Goal: Information Seeking & Learning: Learn about a topic

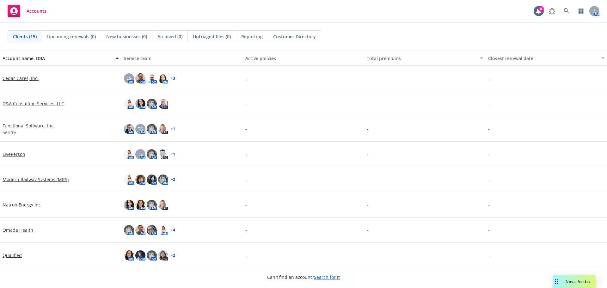
click at [322, 278] on link "Search for it" at bounding box center [327, 277] width 26 height 6
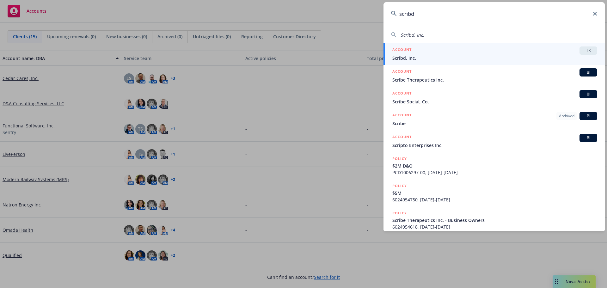
type input "scribd"
click at [401, 54] on h5 "ACCOUNT" at bounding box center [402, 50] width 19 height 8
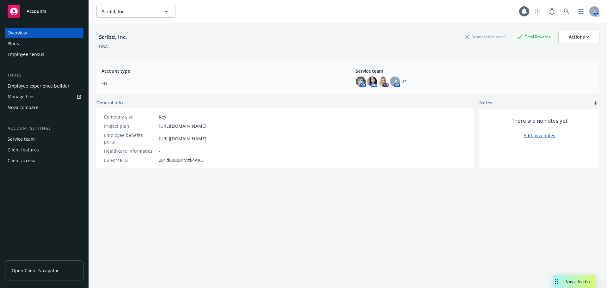
click at [36, 87] on div "Employee experience builder" at bounding box center [39, 86] width 62 height 10
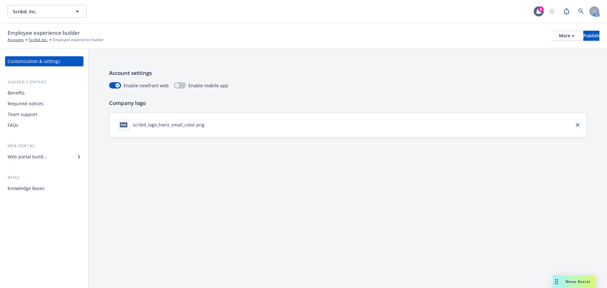
click at [42, 158] on div "Web portal builder" at bounding box center [27, 157] width 39 height 10
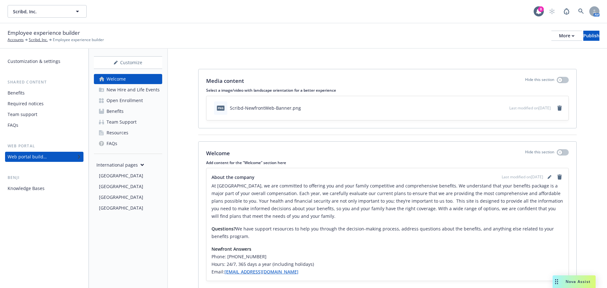
click at [16, 94] on div "Benefits" at bounding box center [16, 93] width 17 height 10
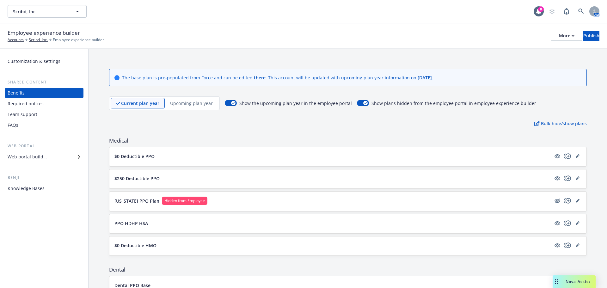
click at [191, 105] on p "Upcoming plan year" at bounding box center [191, 103] width 43 height 7
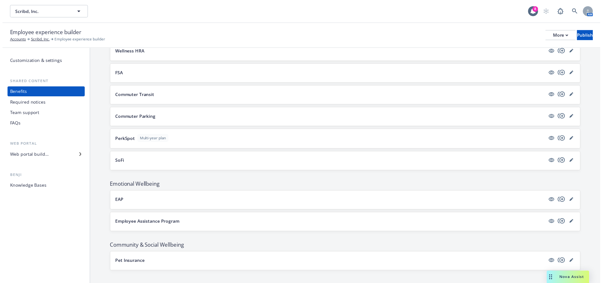
scroll to position [621, 0]
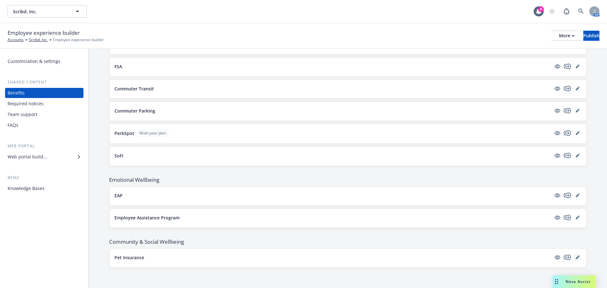
click at [576, 257] on icon "editPencil" at bounding box center [577, 257] width 3 height 3
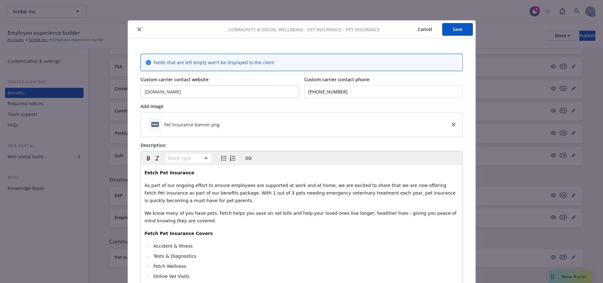
click at [422, 30] on button "Cancel" at bounding box center [424, 29] width 34 height 13
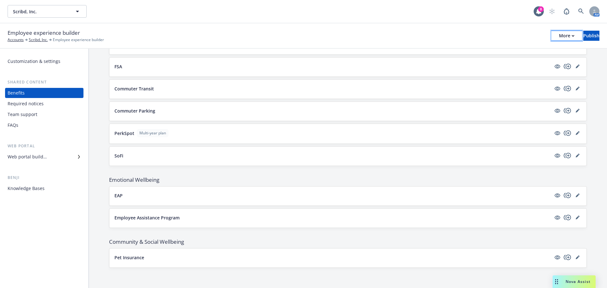
click at [559, 37] on div "More" at bounding box center [566, 35] width 15 height 9
click at [496, 62] on link "Copy portal link" at bounding box center [515, 62] width 94 height 13
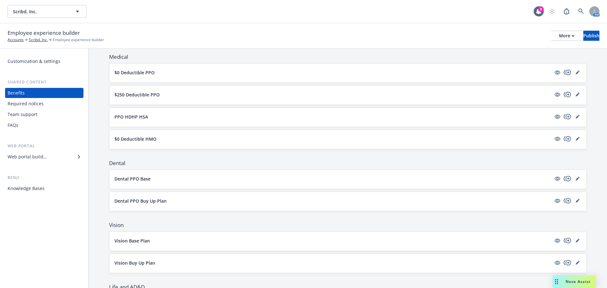
scroll to position [83, 0]
click at [34, 158] on div "Web portal builder" at bounding box center [27, 157] width 39 height 10
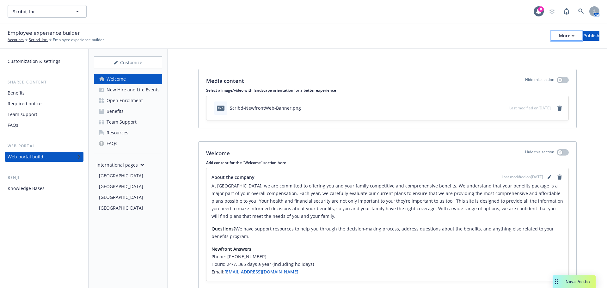
click at [559, 37] on div "More" at bounding box center [566, 35] width 15 height 9
click at [492, 64] on link "Copy portal link" at bounding box center [515, 62] width 94 height 13
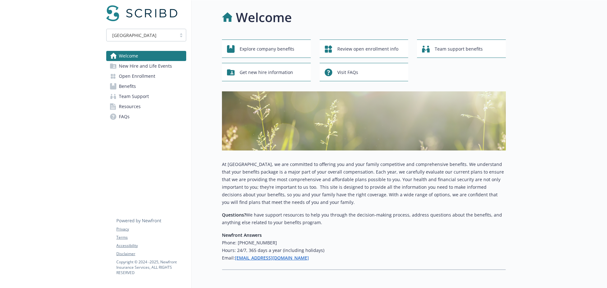
click at [131, 86] on span "Benefits" at bounding box center [127, 86] width 17 height 10
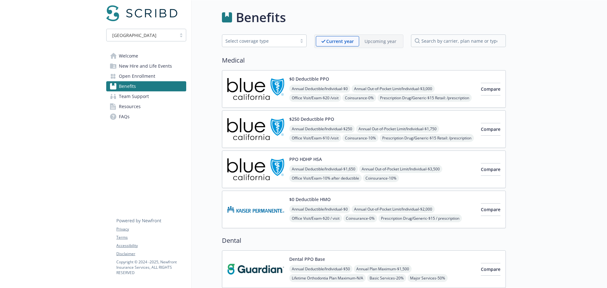
click at [377, 40] on p "Upcoming year" at bounding box center [381, 41] width 32 height 7
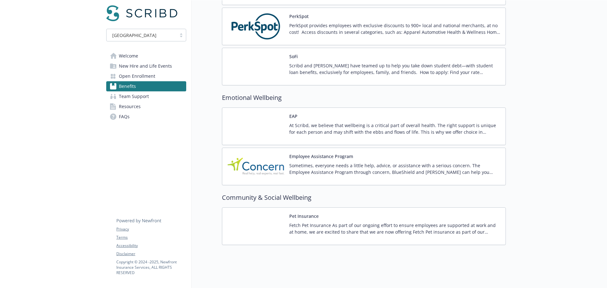
scroll to position [1071, 0]
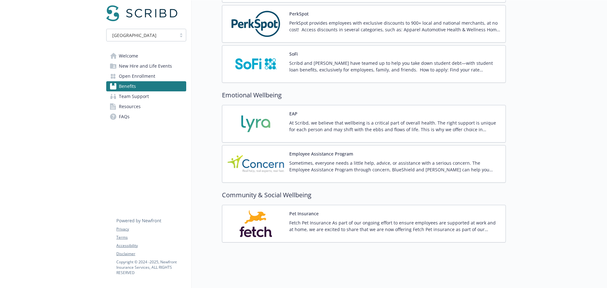
click at [386, 212] on div "Pet Insurance Fetch Pet Insurance As part of our ongoing effort to ensure emplo…" at bounding box center [394, 223] width 211 height 27
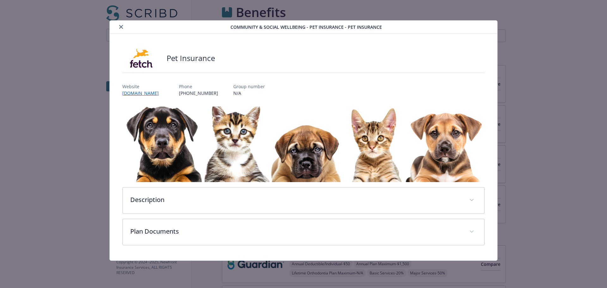
scroll to position [1071, 0]
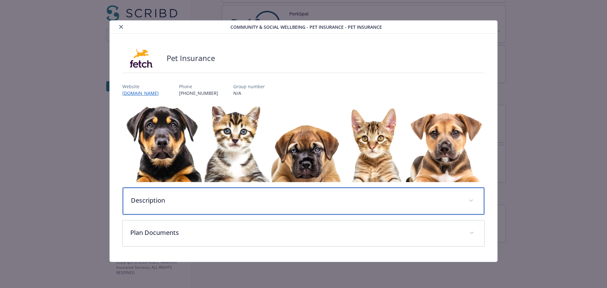
click at [232, 198] on p "Description" at bounding box center [296, 200] width 331 height 9
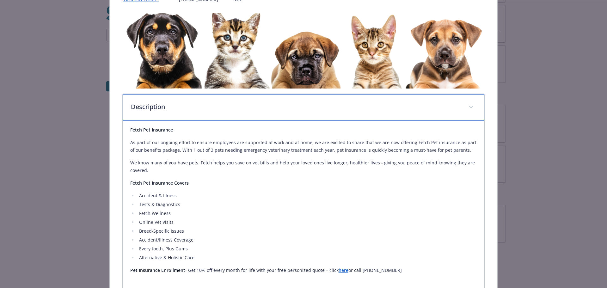
scroll to position [32, 0]
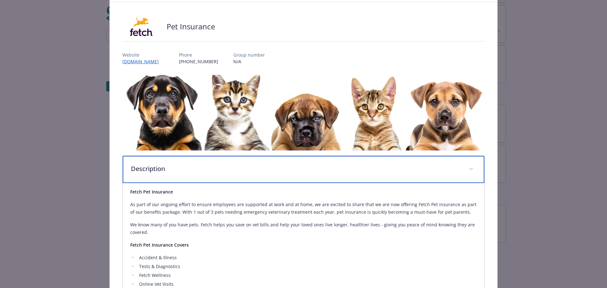
click at [229, 174] on div "Description" at bounding box center [304, 169] width 362 height 27
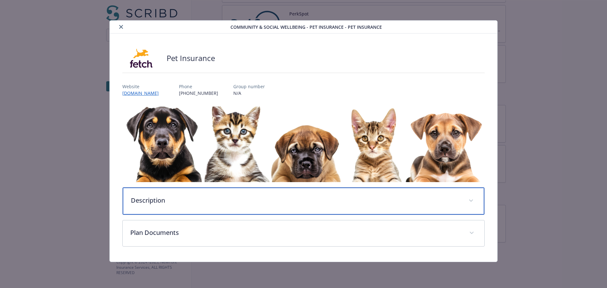
scroll to position [0, 0]
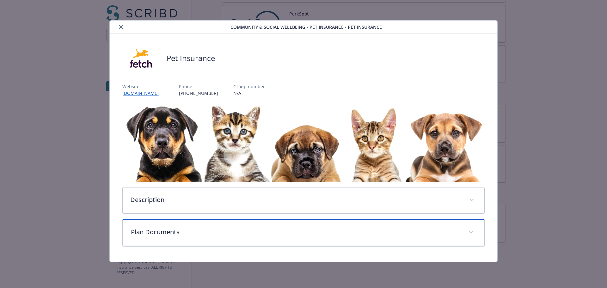
click at [197, 231] on p "Plan Documents" at bounding box center [296, 231] width 331 height 9
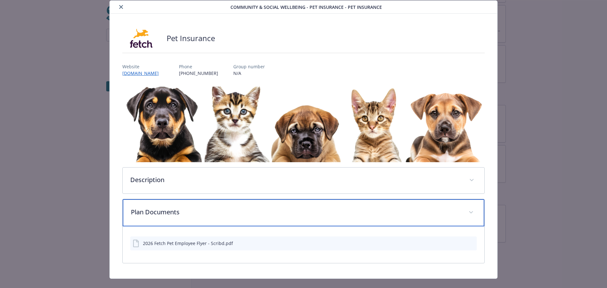
scroll to position [30, 0]
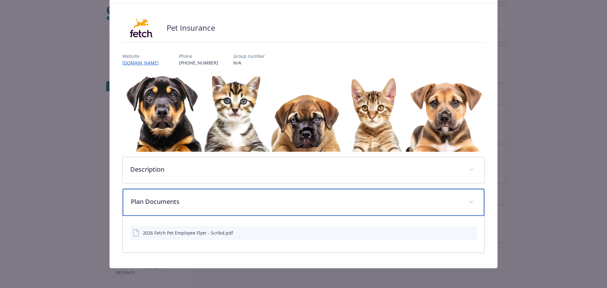
click at [203, 208] on div "Plan Documents" at bounding box center [304, 202] width 362 height 27
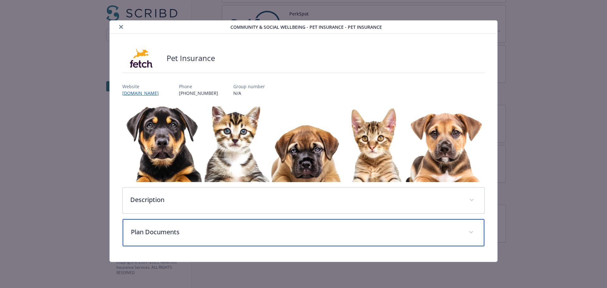
scroll to position [0, 0]
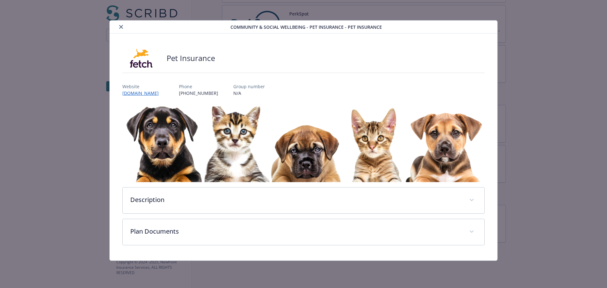
click at [120, 27] on icon "close" at bounding box center [121, 27] width 4 height 4
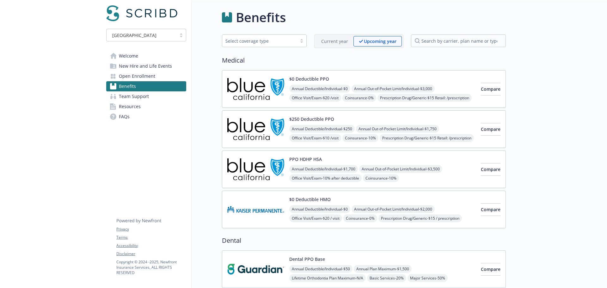
click at [323, 43] on p "Current year" at bounding box center [334, 41] width 27 height 7
click at [370, 42] on p "Upcoming year" at bounding box center [381, 41] width 32 height 7
click at [126, 76] on span "Open Enrollment" at bounding box center [137, 76] width 36 height 10
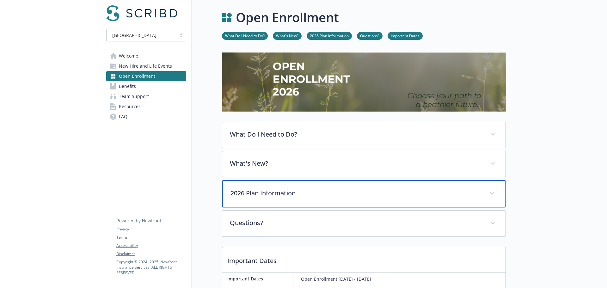
click at [327, 192] on p "2026 Plan Information" at bounding box center [357, 193] width 252 height 9
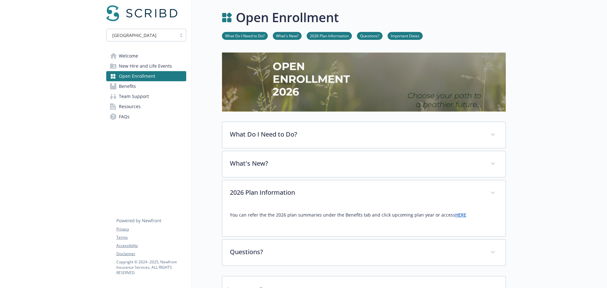
click at [455, 215] on link "HERE" at bounding box center [460, 215] width 11 height 6
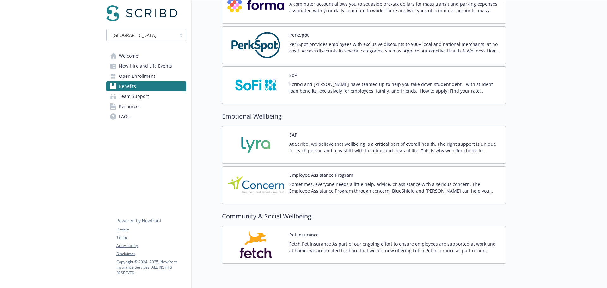
scroll to position [1071, 0]
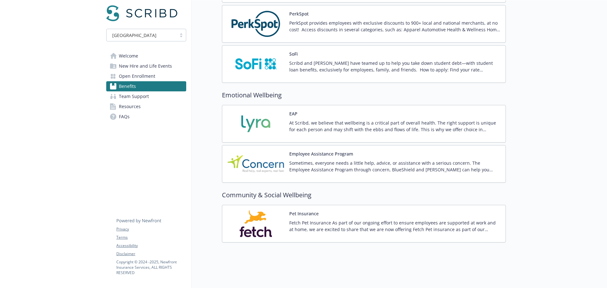
click at [343, 210] on div "Pet Insurance Fetch Pet Insurance As part of our ongoing effort to ensure emplo…" at bounding box center [394, 223] width 211 height 27
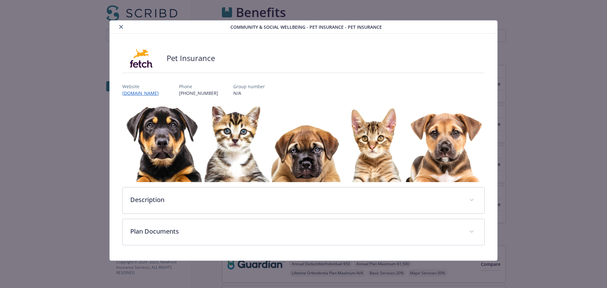
scroll to position [1071, 0]
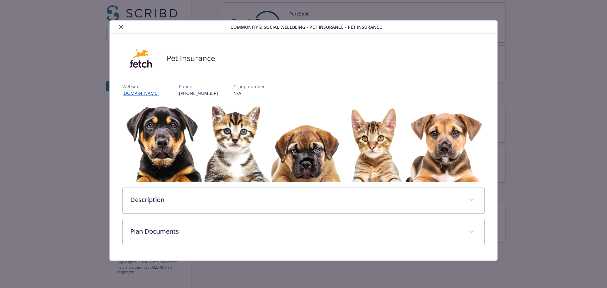
click at [120, 28] on icon "close" at bounding box center [121, 27] width 4 height 4
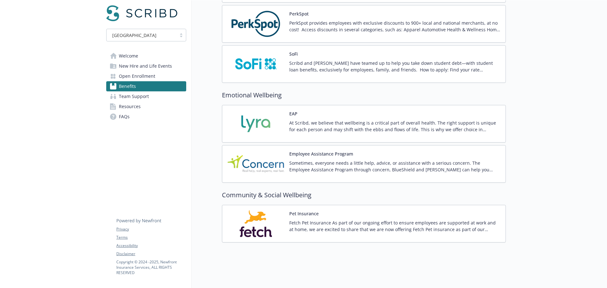
click at [334, 210] on div "Pet Insurance Fetch Pet Insurance As part of our ongoing effort to ensure emplo…" at bounding box center [394, 223] width 211 height 27
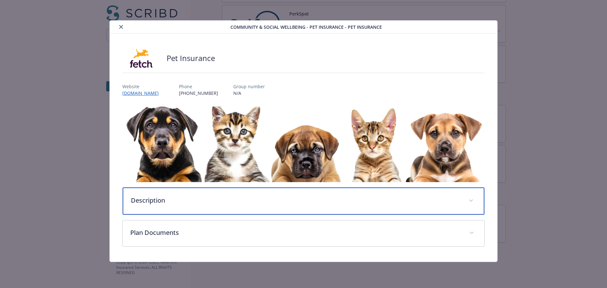
click at [282, 201] on p "Description" at bounding box center [296, 200] width 331 height 9
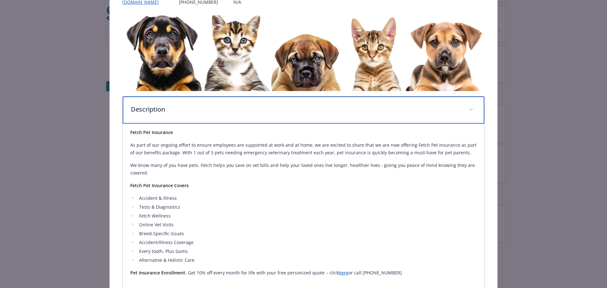
scroll to position [127, 0]
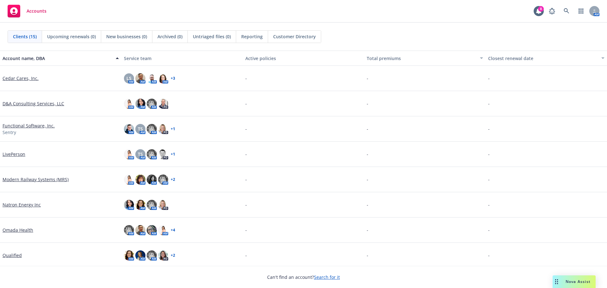
click at [333, 275] on link "Search for it" at bounding box center [327, 277] width 26 height 6
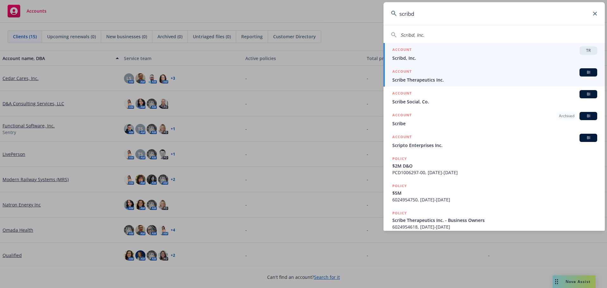
type input "scribd"
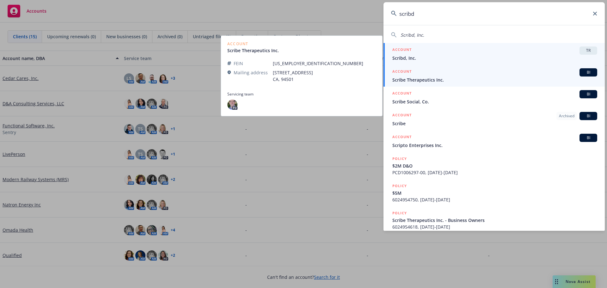
click at [407, 54] on div "ACCOUNT TR" at bounding box center [495, 50] width 205 height 8
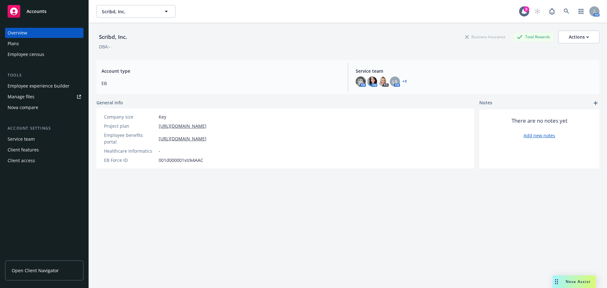
click at [40, 87] on div "Employee experience builder" at bounding box center [39, 86] width 62 height 10
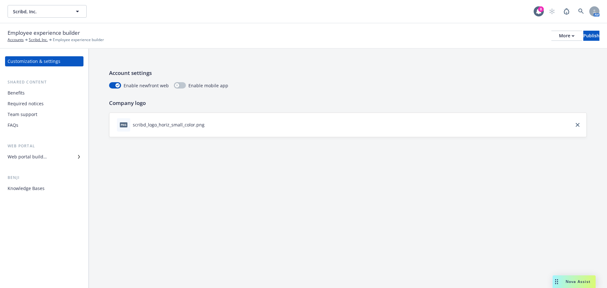
click at [34, 156] on div "Web portal builder" at bounding box center [27, 157] width 39 height 10
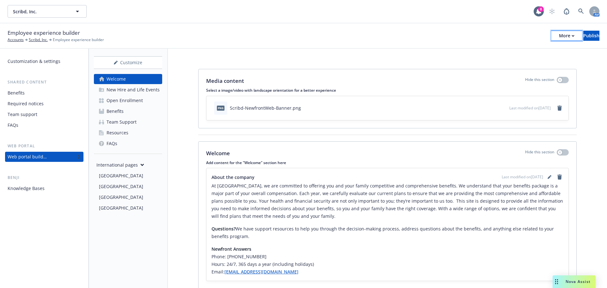
click at [552, 34] on button "More" at bounding box center [567, 36] width 31 height 10
click at [500, 62] on link "Copy portal link" at bounding box center [515, 62] width 94 height 13
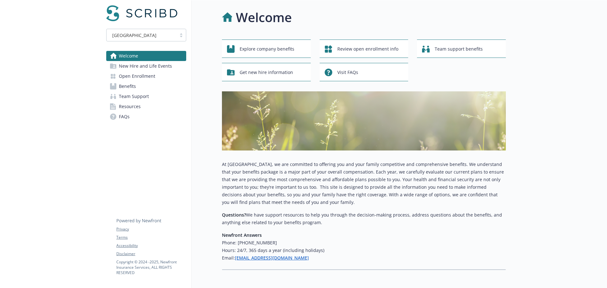
click at [136, 84] on span "Benefits" at bounding box center [127, 86] width 17 height 10
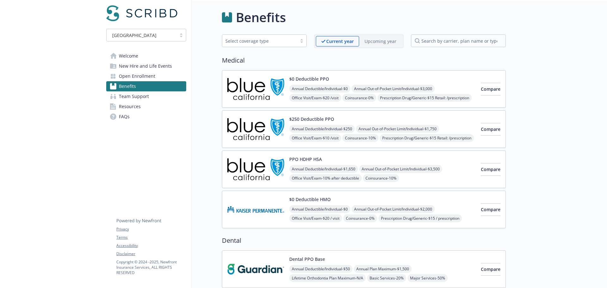
click at [374, 42] on p "Upcoming year" at bounding box center [381, 41] width 32 height 7
